Goal: Task Accomplishment & Management: Complete application form

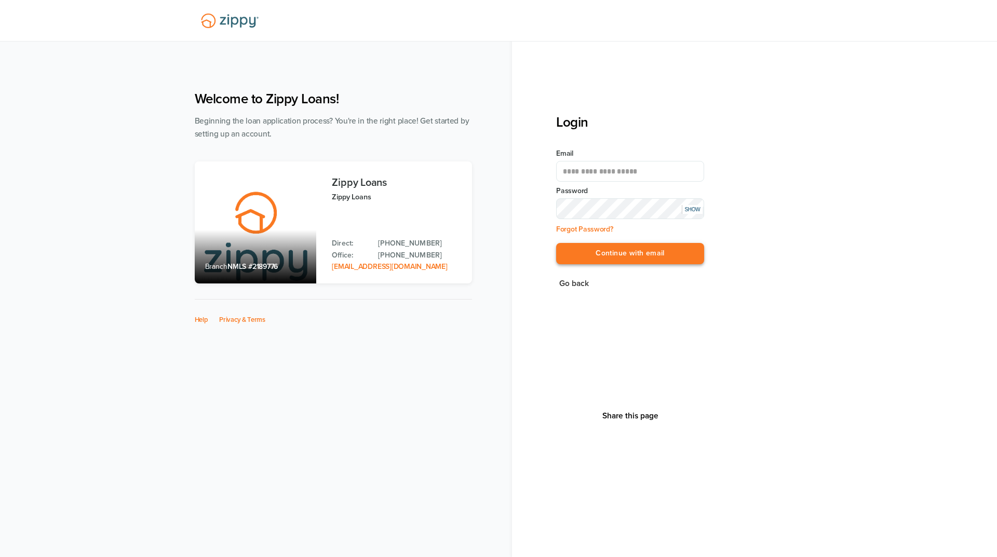
click at [686, 257] on button "Continue with email" at bounding box center [630, 253] width 148 height 21
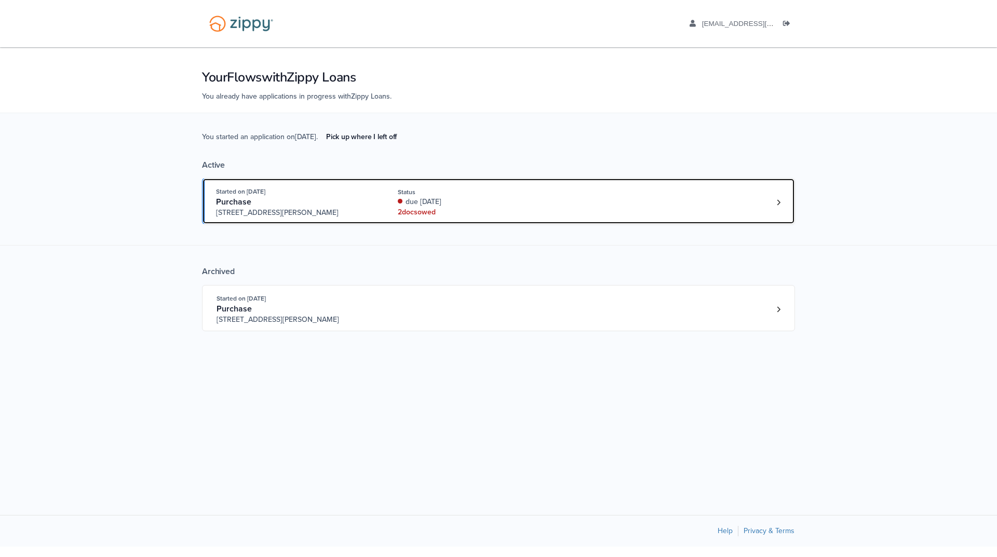
click at [711, 205] on div "Started on [DATE] Purchase [STREET_ADDRESS][PERSON_NAME] Status due [DATE] 2 do…" at bounding box center [493, 202] width 555 height 32
